Goal: Task Accomplishment & Management: Use online tool/utility

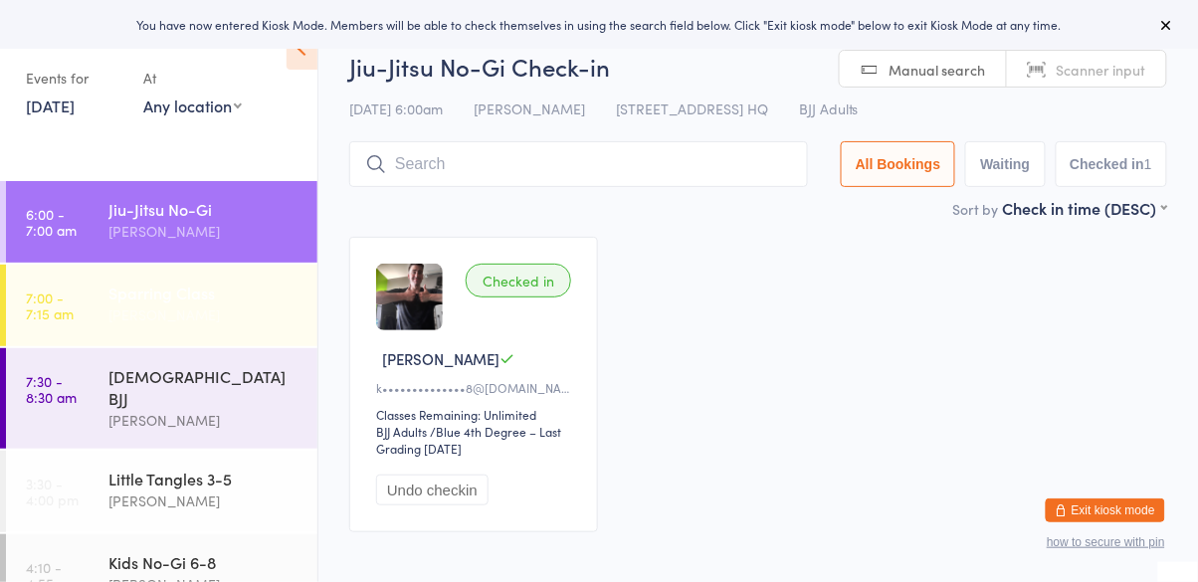
click at [84, 331] on link "7:00 - 7:15 am Sparring Class [PERSON_NAME]" at bounding box center [161, 306] width 311 height 82
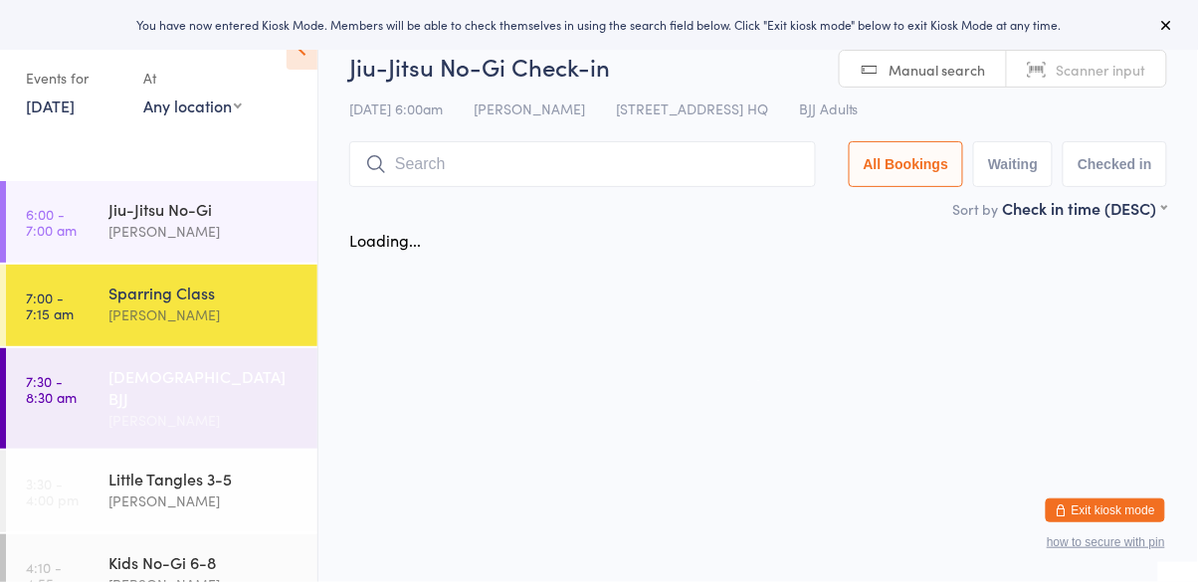
click at [92, 393] on link "7:30 - 8:30 am [DEMOGRAPHIC_DATA] [PERSON_NAME]" at bounding box center [161, 398] width 311 height 101
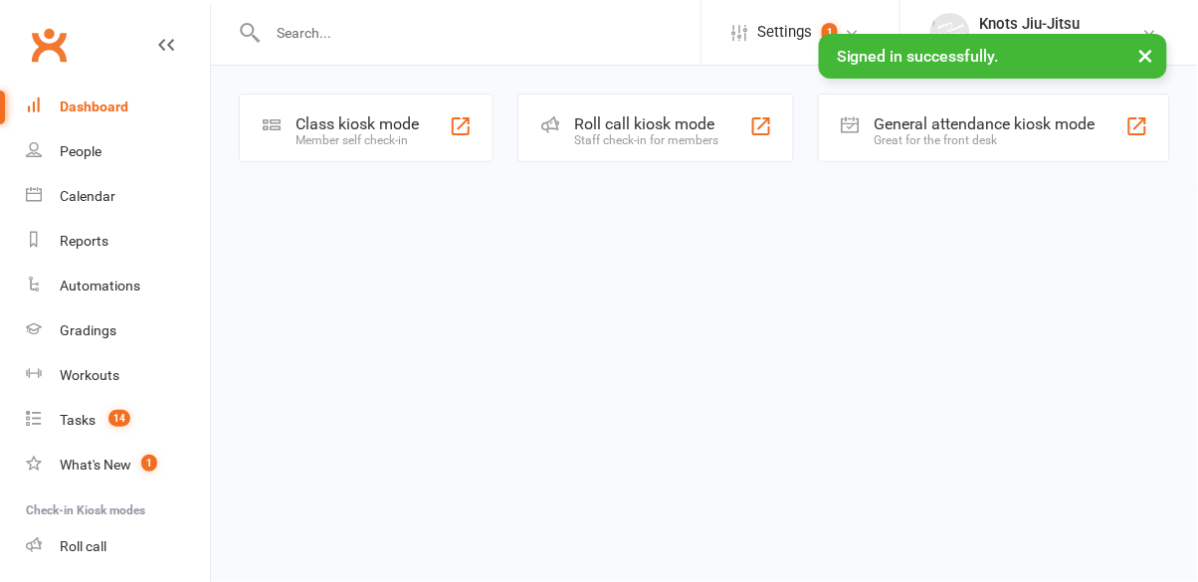
click at [361, 135] on div "Member self check-in" at bounding box center [357, 140] width 123 height 14
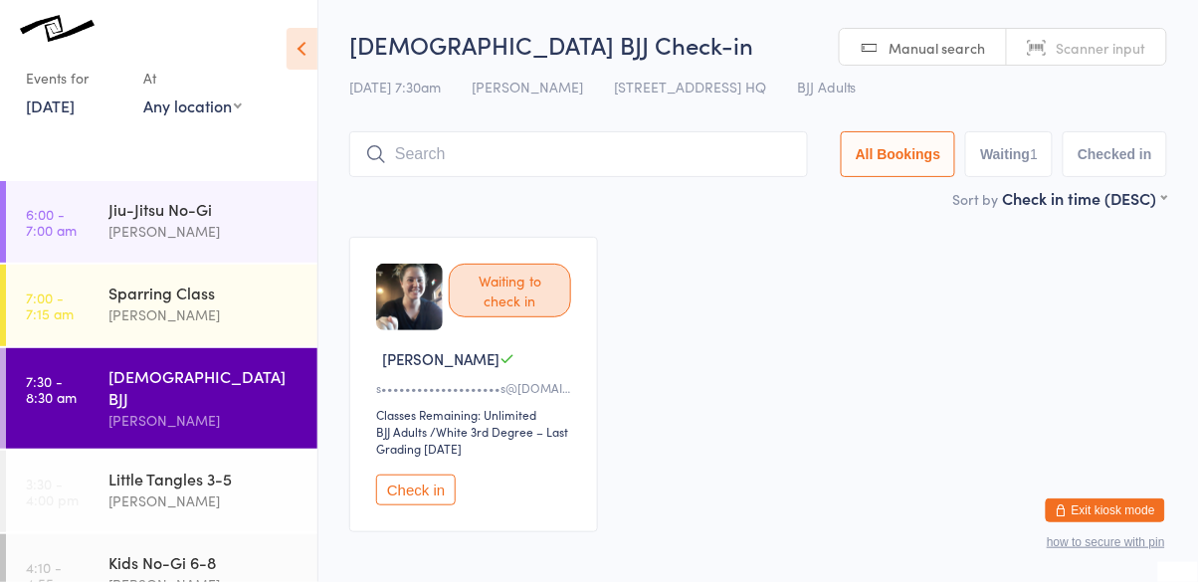
click at [82, 407] on link "7:30 - 8:30 am [DEMOGRAPHIC_DATA] [PERSON_NAME]" at bounding box center [161, 398] width 311 height 101
